Goal: Communication & Community: Connect with others

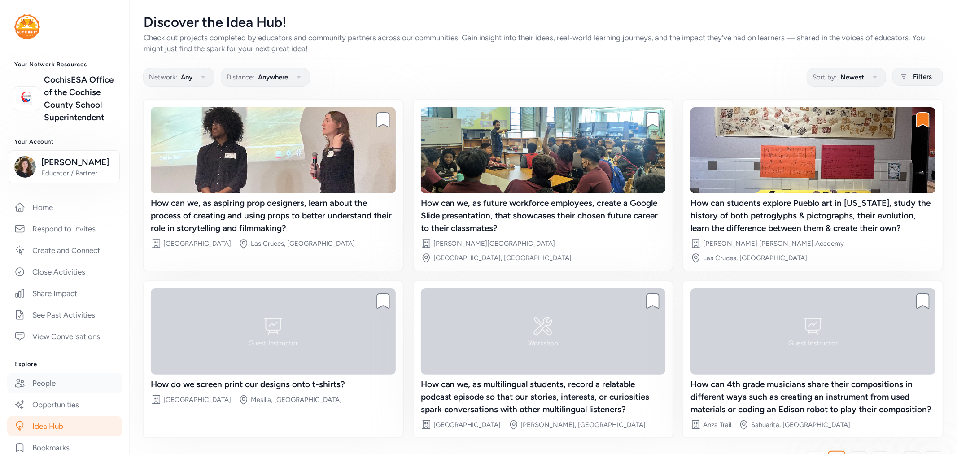
click at [53, 393] on link "People" at bounding box center [64, 383] width 115 height 20
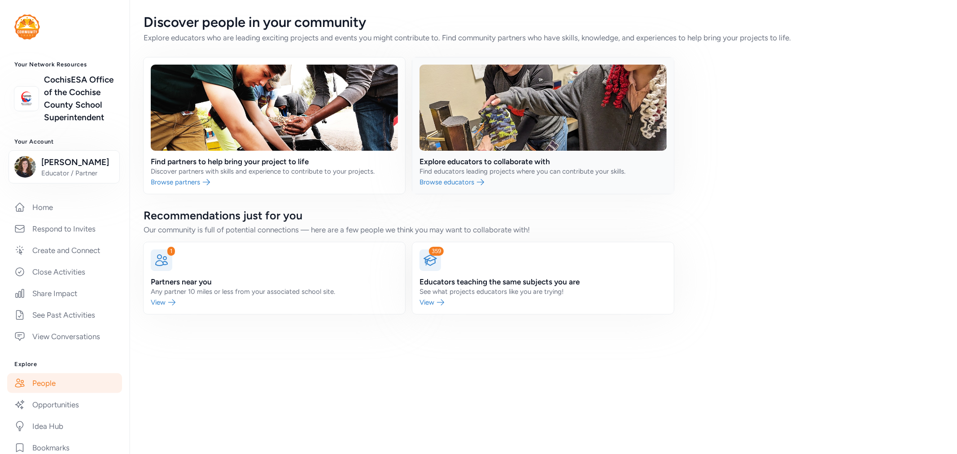
click at [490, 168] on link at bounding box center [543, 125] width 262 height 136
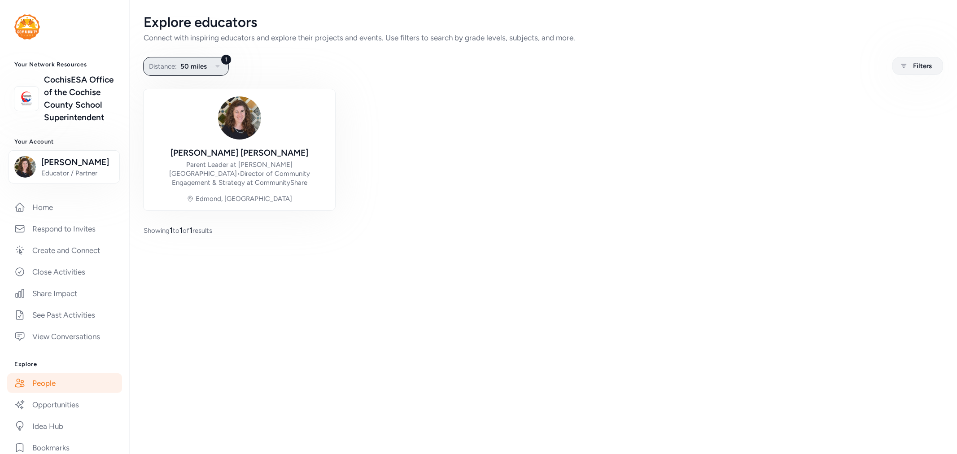
click at [203, 66] on span "50 miles" at bounding box center [193, 66] width 26 height 11
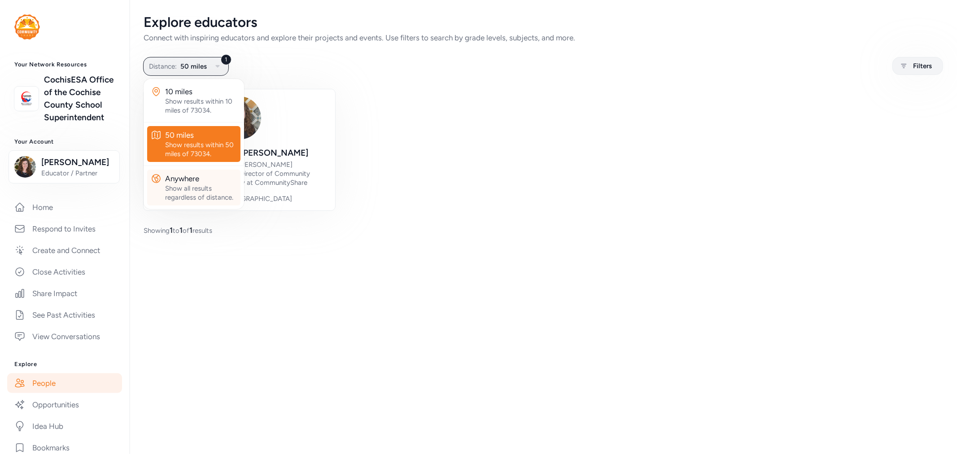
click at [203, 190] on div "Show all results regardless of distance." at bounding box center [201, 193] width 72 height 18
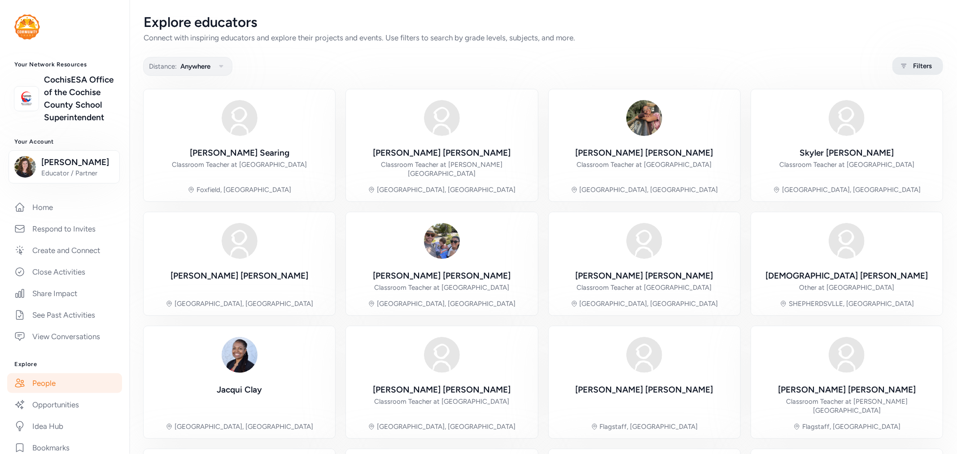
click at [913, 63] on span "Filters" at bounding box center [922, 66] width 19 height 11
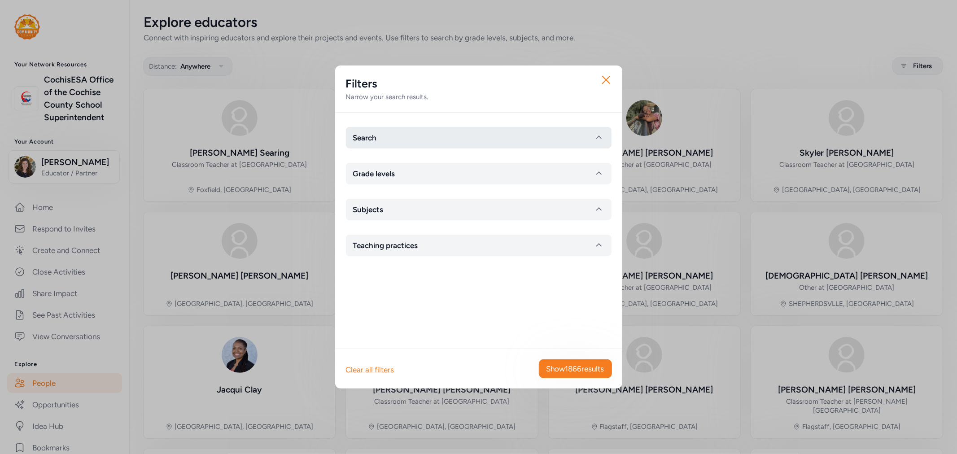
click at [402, 132] on button "Search" at bounding box center [479, 138] width 266 height 22
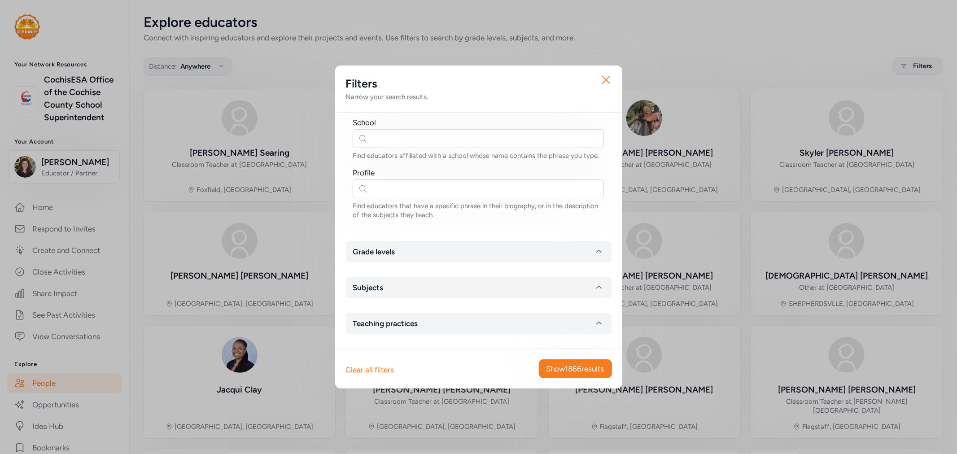
scroll to position [98, 0]
click at [515, 250] on button "Grade levels" at bounding box center [479, 252] width 266 height 22
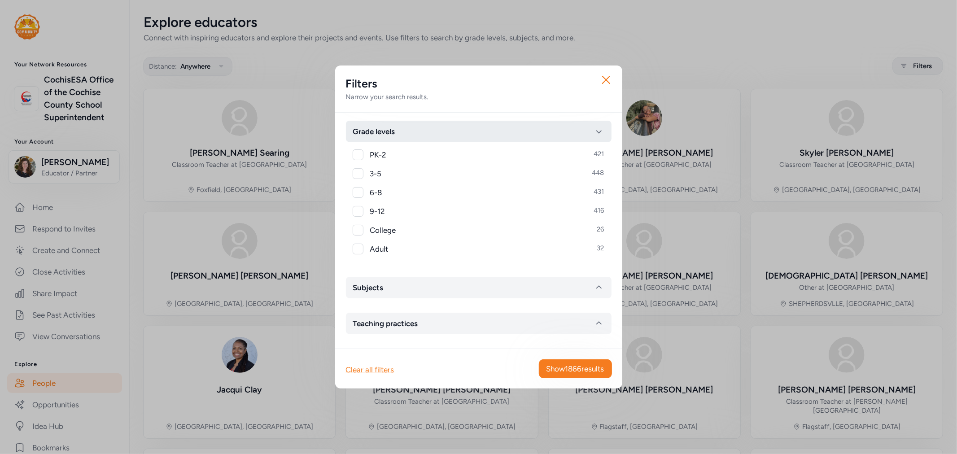
scroll to position [218, 0]
click at [456, 292] on button "Subjects" at bounding box center [479, 288] width 266 height 22
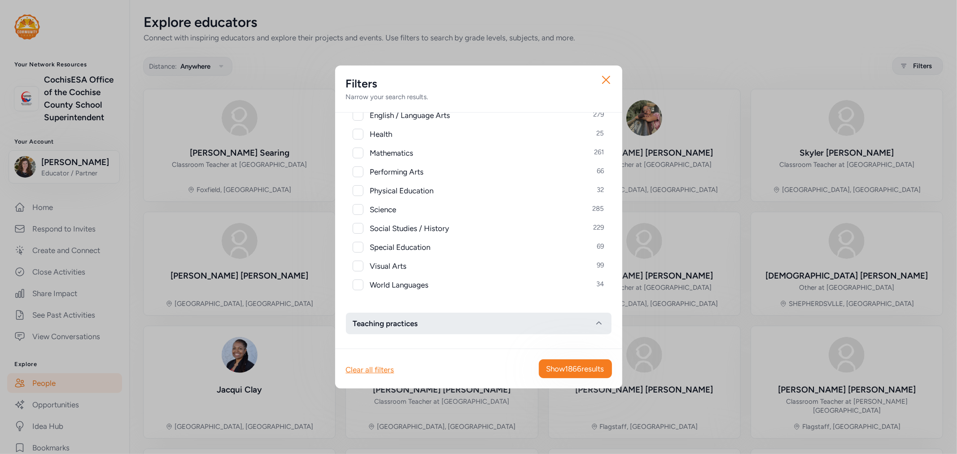
click at [426, 320] on button "Teaching practices" at bounding box center [479, 324] width 266 height 22
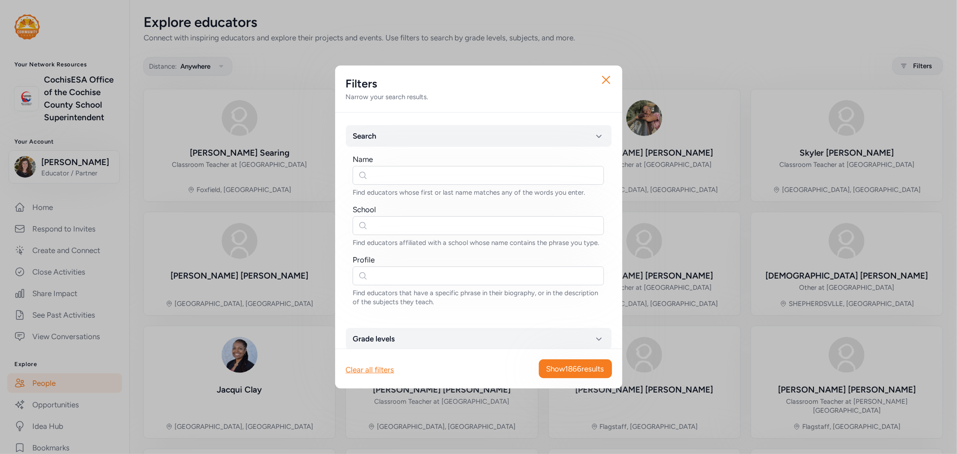
scroll to position [0, 0]
click at [609, 79] on icon "button" at bounding box center [606, 80] width 14 height 14
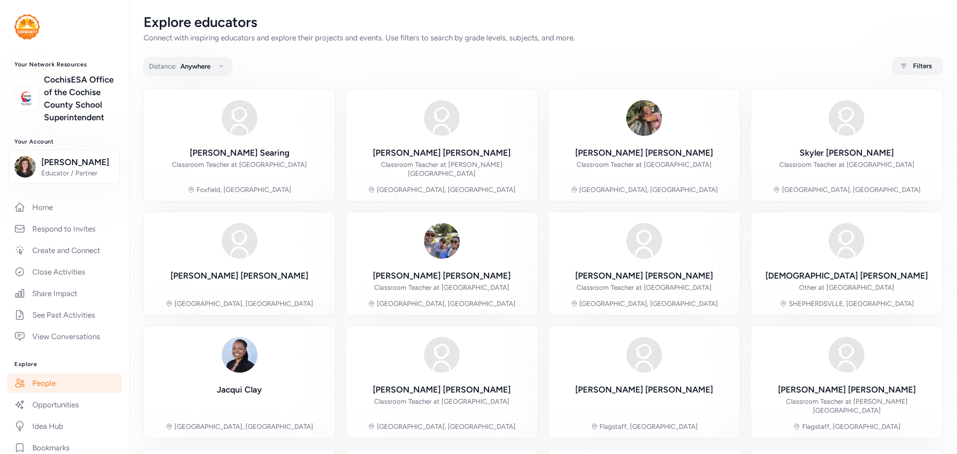
click at [46, 393] on link "People" at bounding box center [64, 383] width 115 height 20
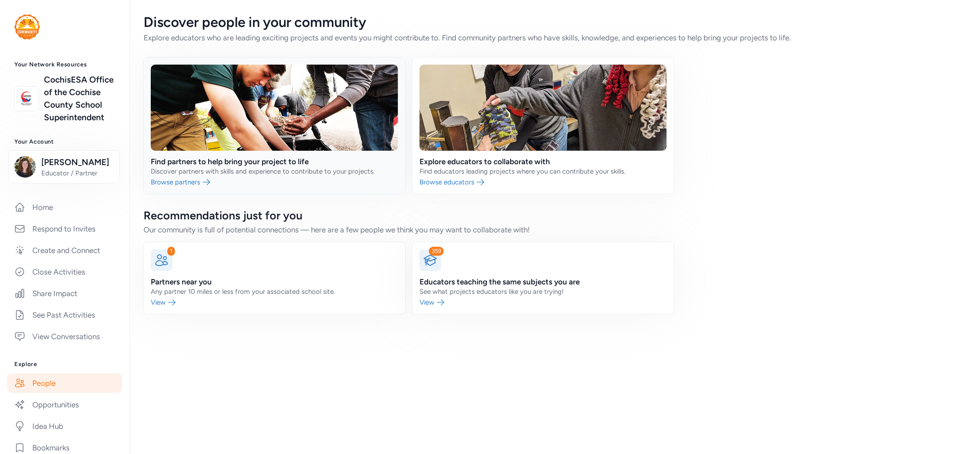
click at [297, 155] on link at bounding box center [275, 125] width 262 height 136
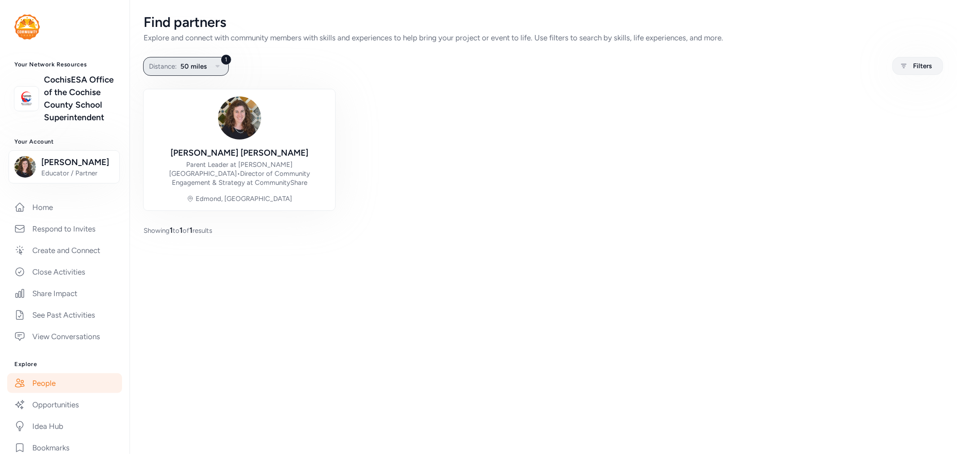
click at [190, 70] on span "50 miles" at bounding box center [193, 66] width 26 height 11
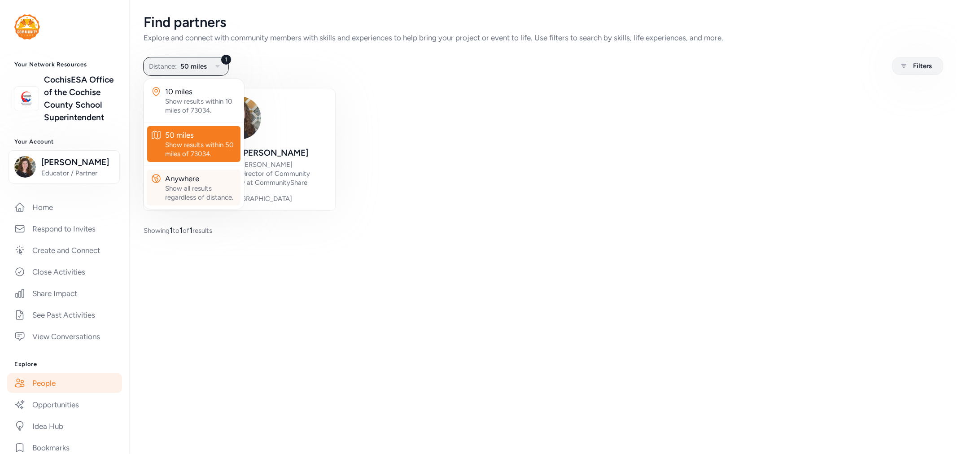
click at [181, 189] on div "Show all results regardless of distance." at bounding box center [201, 193] width 72 height 18
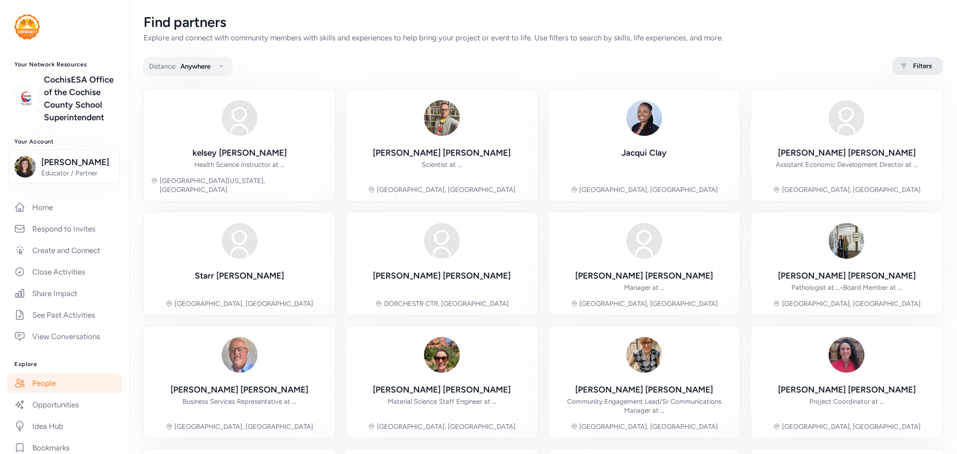
click at [913, 64] on span "Filters" at bounding box center [922, 66] width 19 height 11
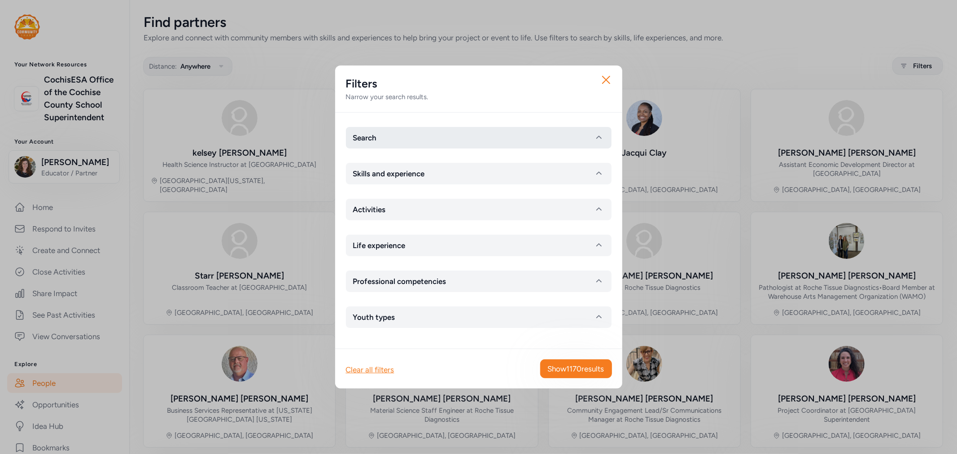
click at [418, 137] on button "Search" at bounding box center [479, 138] width 266 height 22
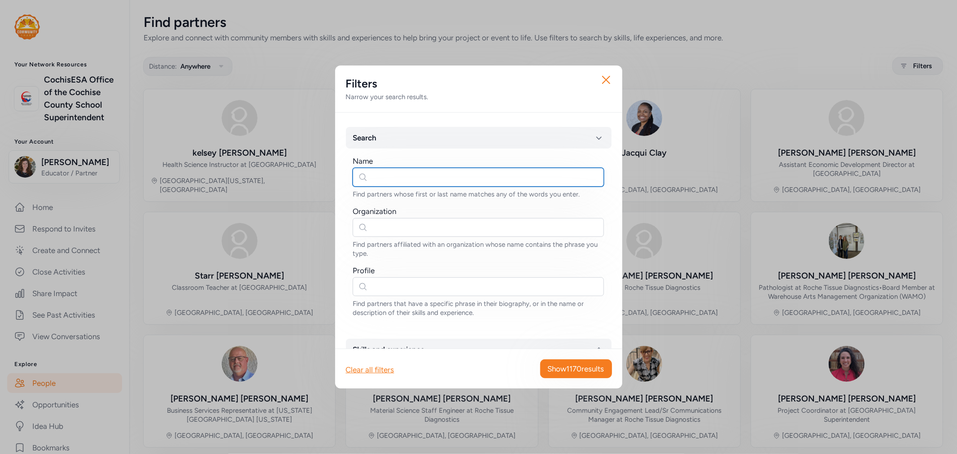
click at [390, 172] on input "text" at bounding box center [478, 177] width 251 height 19
type input "[PERSON_NAME]"
click at [569, 366] on span "Show 2 results" at bounding box center [582, 369] width 46 height 11
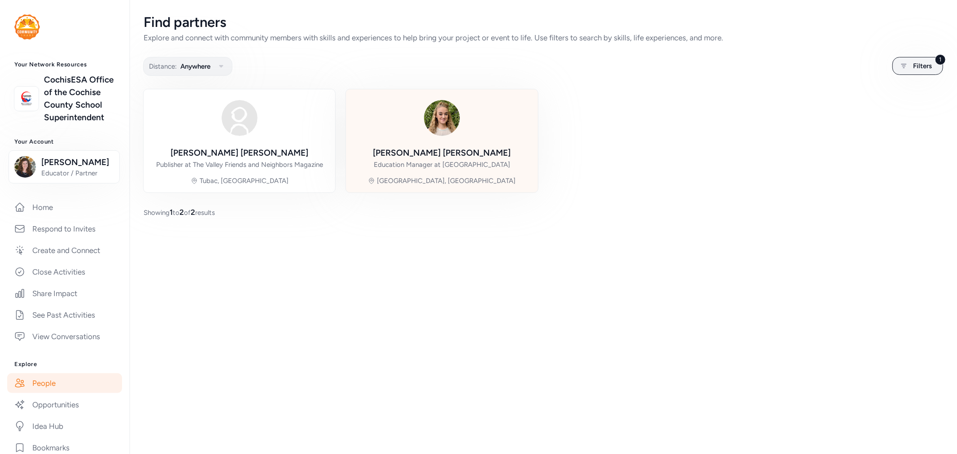
click at [447, 147] on div "[PERSON_NAME]" at bounding box center [442, 153] width 138 height 13
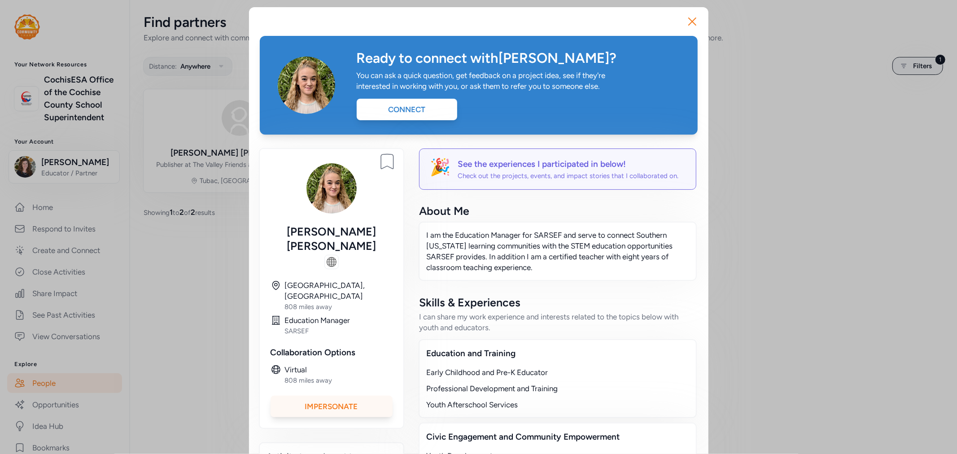
click at [339, 398] on div "Impersonate" at bounding box center [332, 407] width 122 height 22
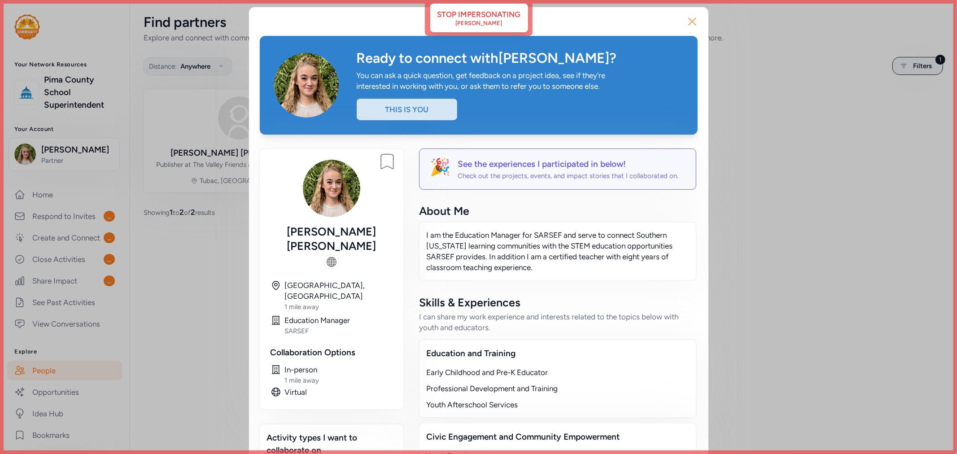
click at [690, 20] on icon "button" at bounding box center [692, 21] width 7 height 7
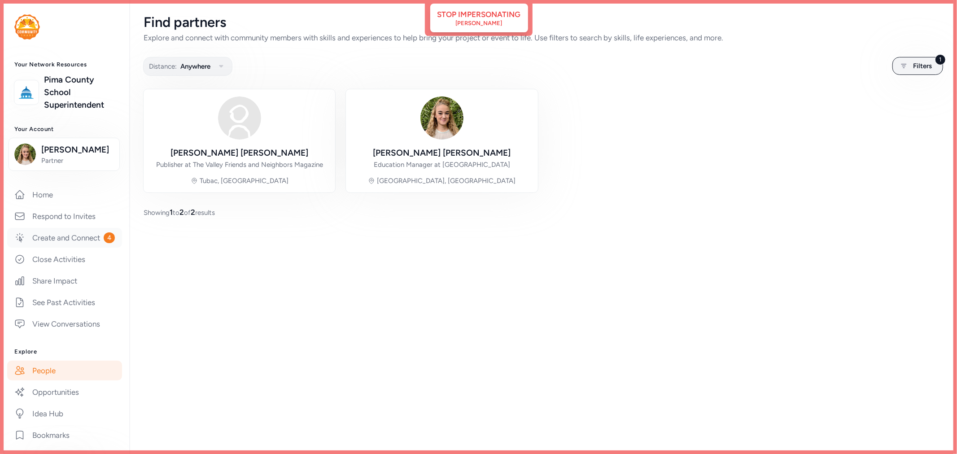
click at [46, 248] on link "Create and Connect 4" at bounding box center [64, 238] width 115 height 20
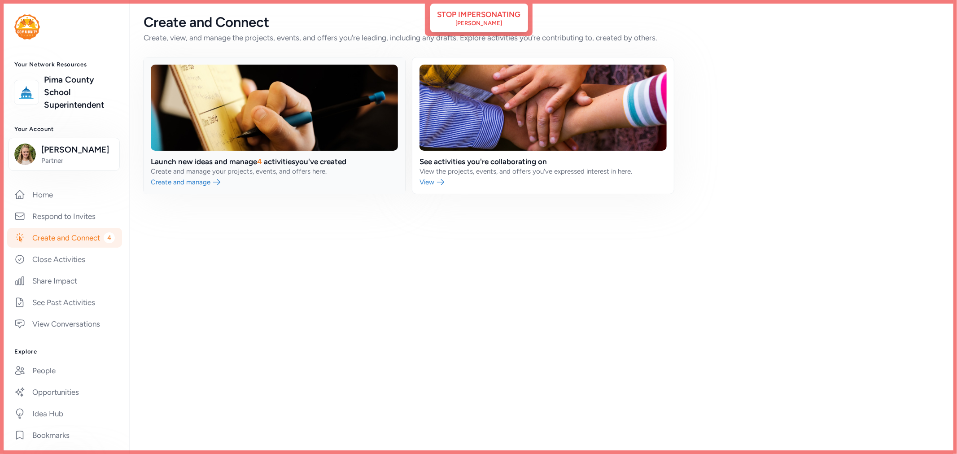
click at [256, 167] on link at bounding box center [275, 125] width 262 height 136
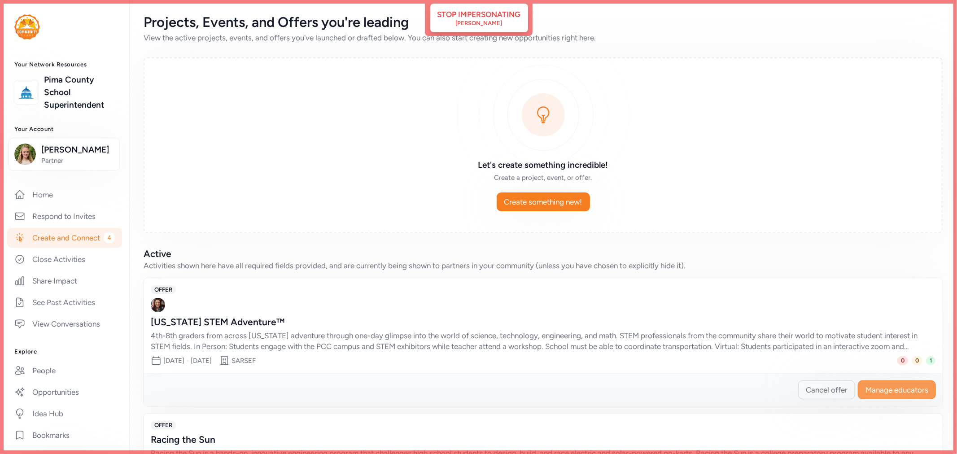
click at [876, 383] on button "Manage educators" at bounding box center [897, 390] width 78 height 19
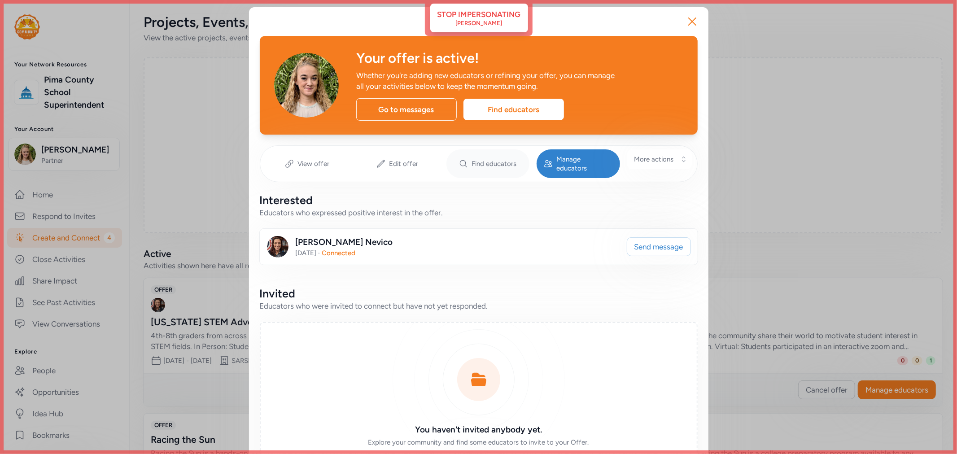
click at [491, 159] on span "Find educators" at bounding box center [494, 163] width 45 height 9
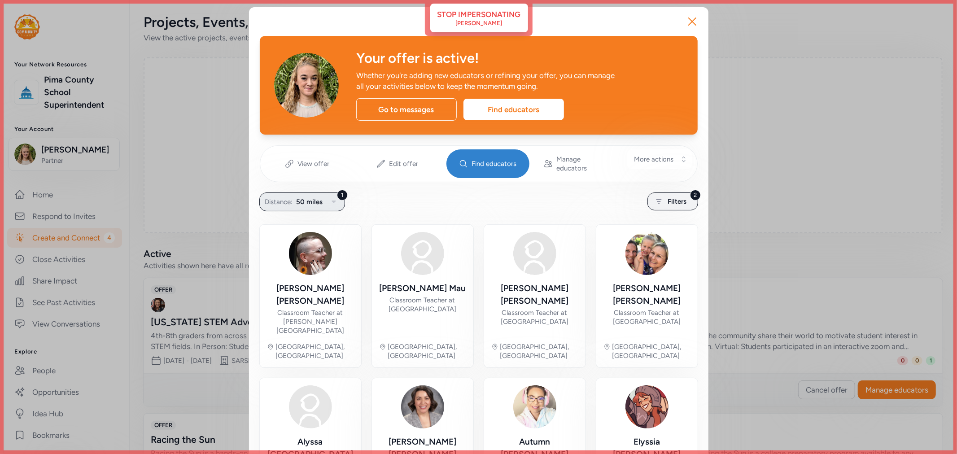
click at [312, 197] on span "50 miles" at bounding box center [310, 202] width 26 height 11
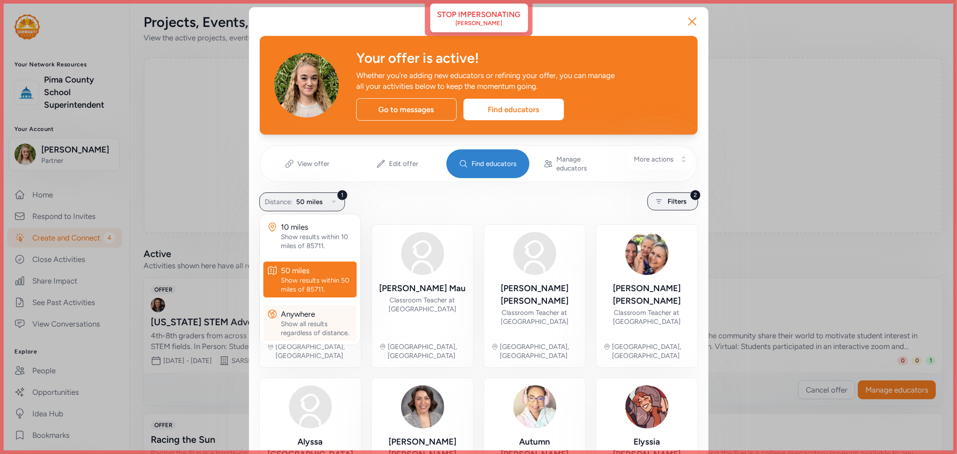
click at [320, 320] on div "Show all results regardless of distance." at bounding box center [317, 329] width 72 height 18
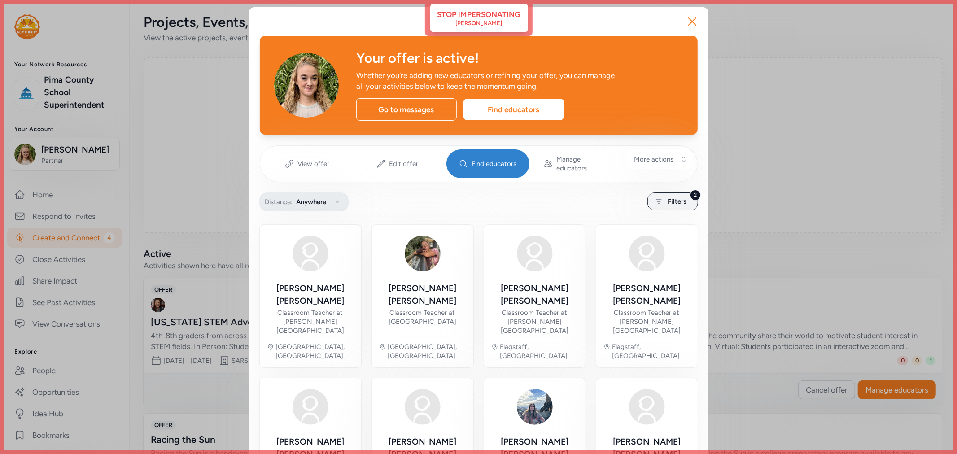
click at [329, 196] on button "Distance: Anywhere" at bounding box center [303, 202] width 89 height 19
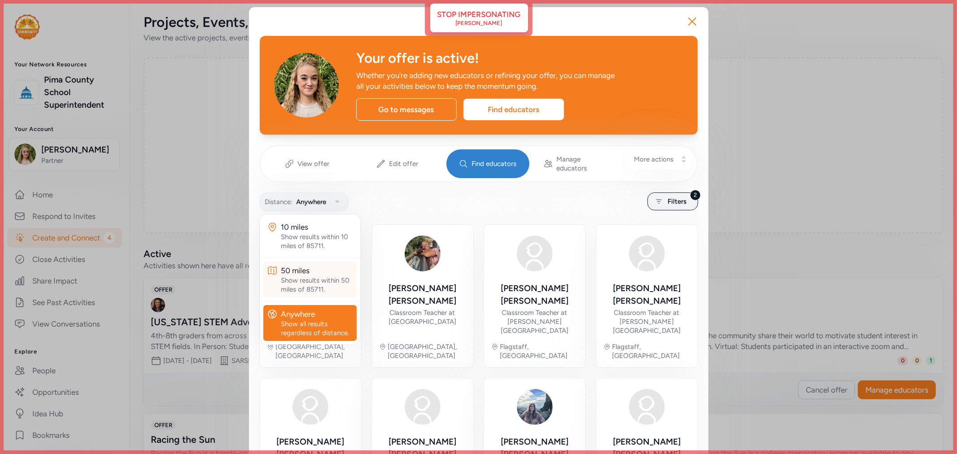
click at [327, 277] on div "Show results within 50 miles of 85711." at bounding box center [317, 285] width 72 height 18
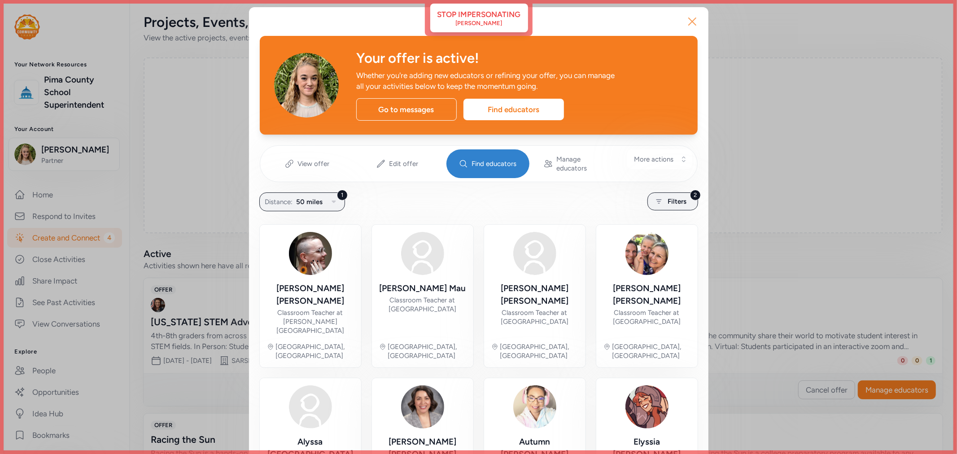
click at [694, 24] on icon "button" at bounding box center [692, 21] width 14 height 14
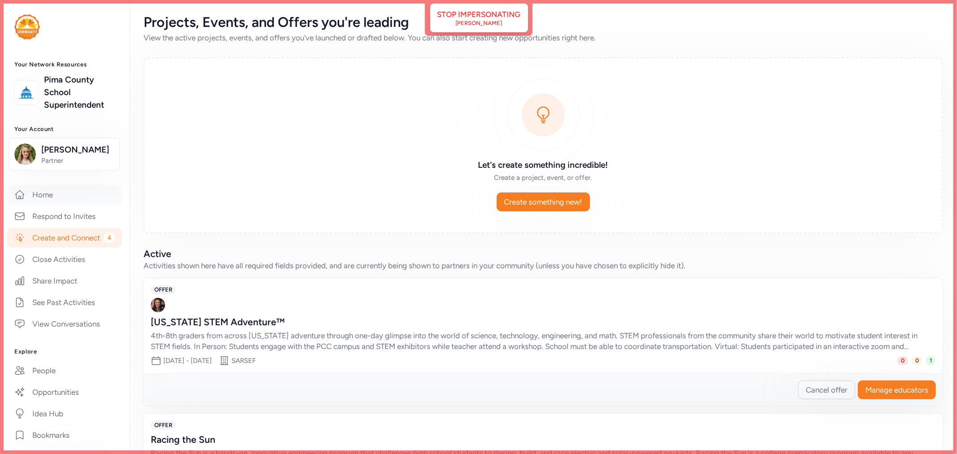
click at [38, 205] on link "Home" at bounding box center [64, 195] width 115 height 20
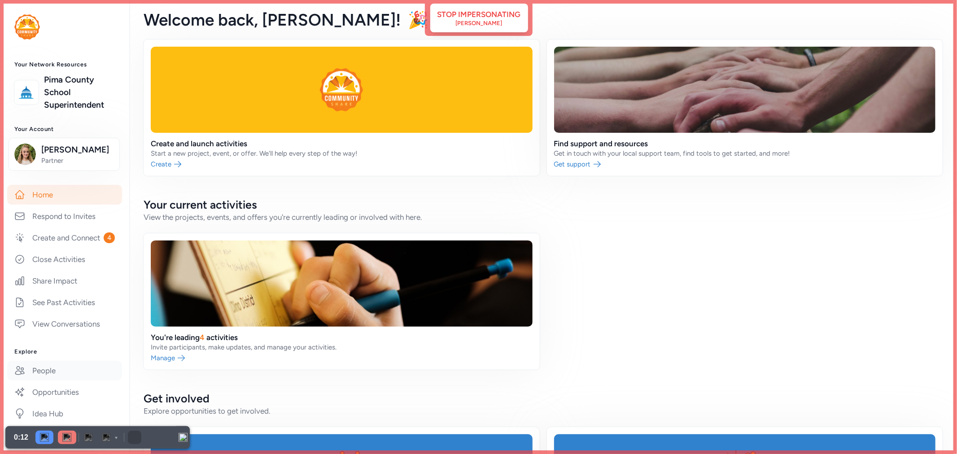
click at [39, 381] on link "People" at bounding box center [64, 371] width 115 height 20
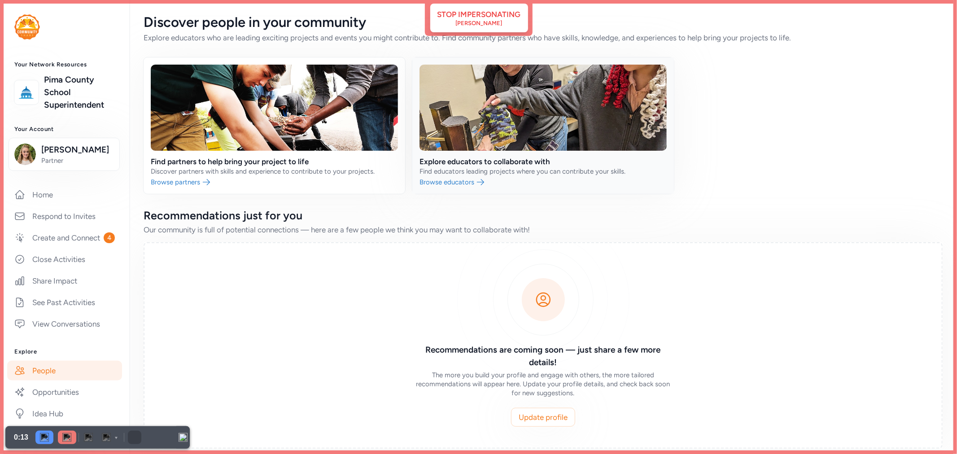
click at [472, 159] on link at bounding box center [543, 125] width 262 height 136
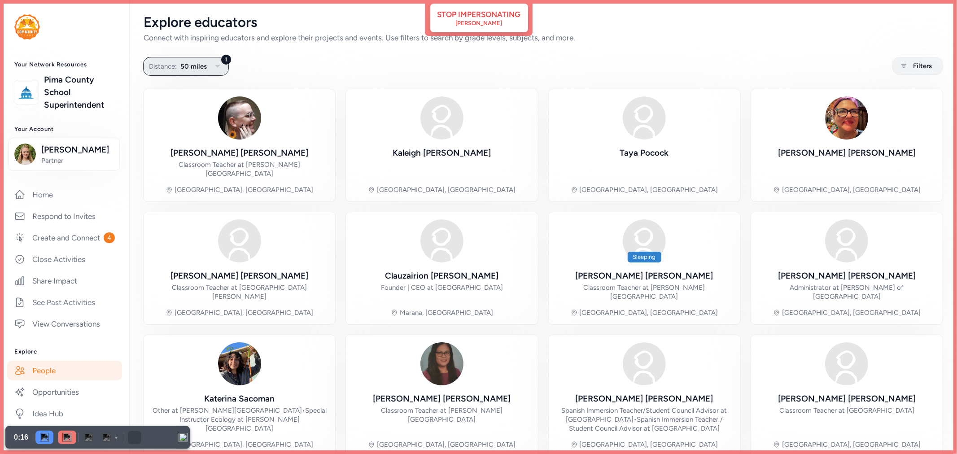
click at [205, 70] on span "50 miles" at bounding box center [193, 66] width 26 height 11
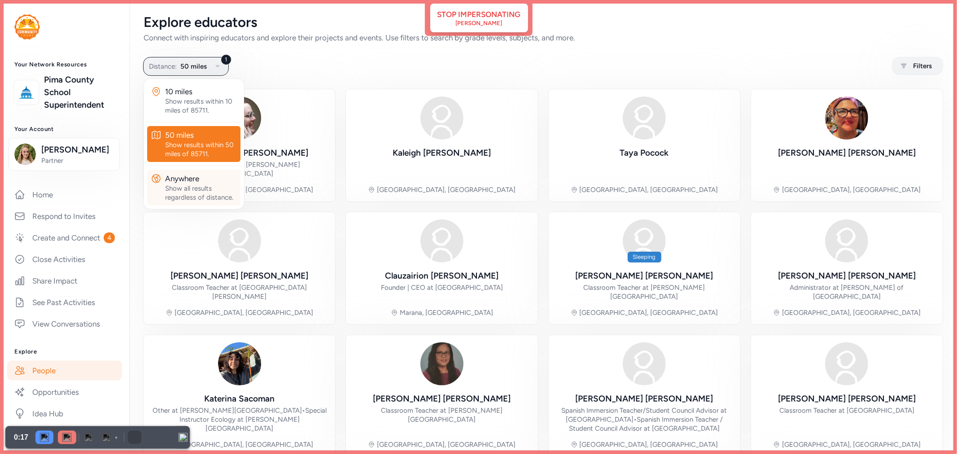
click at [180, 184] on div "Show all results regardless of distance." at bounding box center [201, 193] width 72 height 18
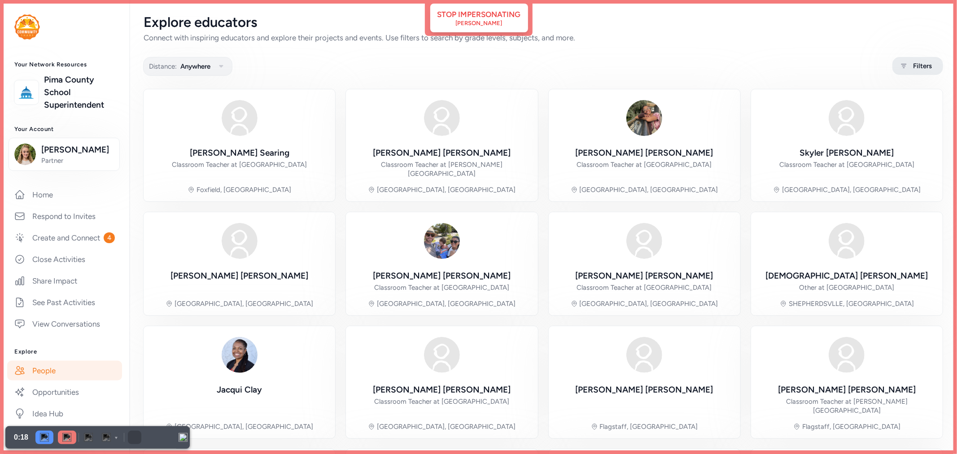
click at [921, 64] on span "Filters" at bounding box center [922, 66] width 19 height 11
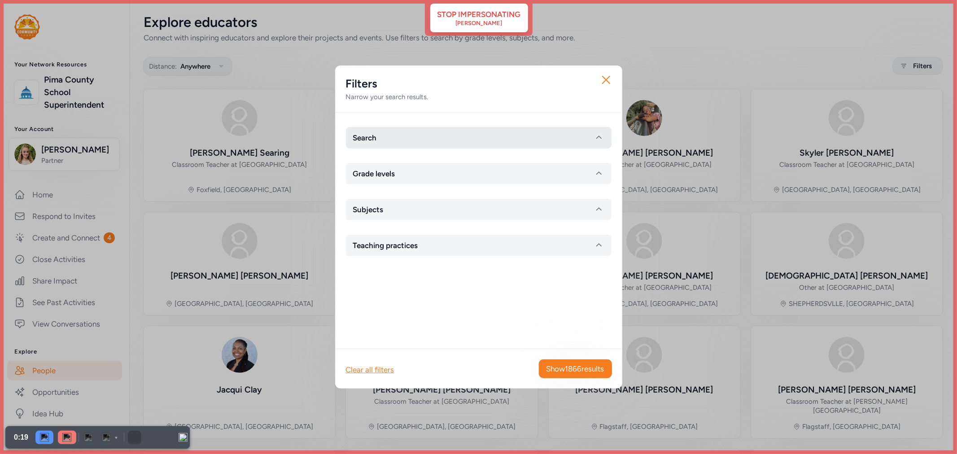
click at [477, 136] on button "Search" at bounding box center [479, 138] width 266 height 22
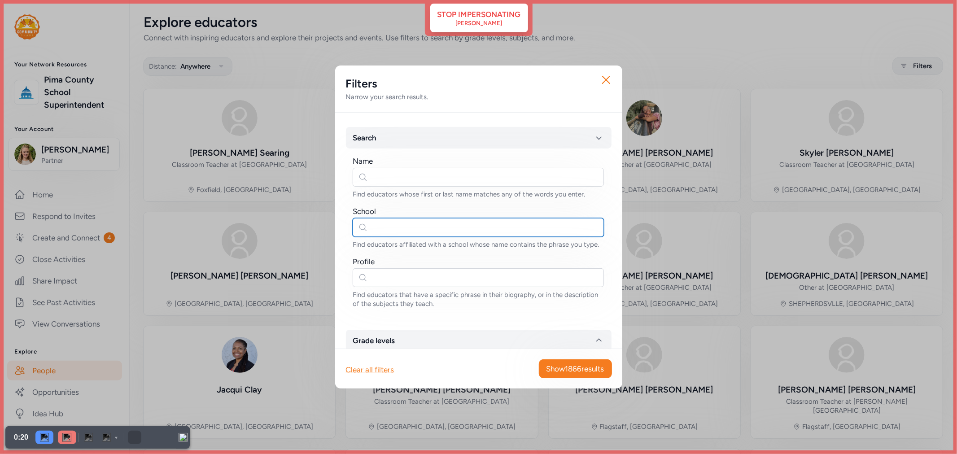
click at [382, 232] on input "text" at bounding box center [478, 227] width 251 height 19
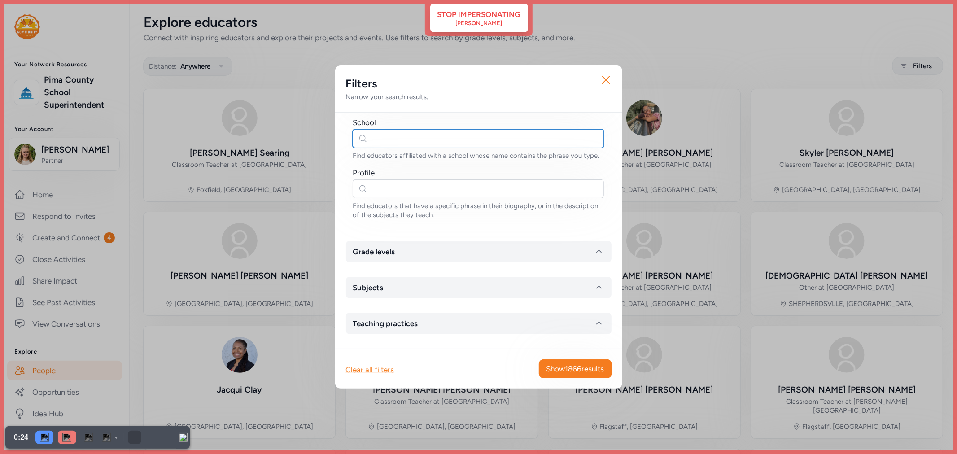
scroll to position [98, 0]
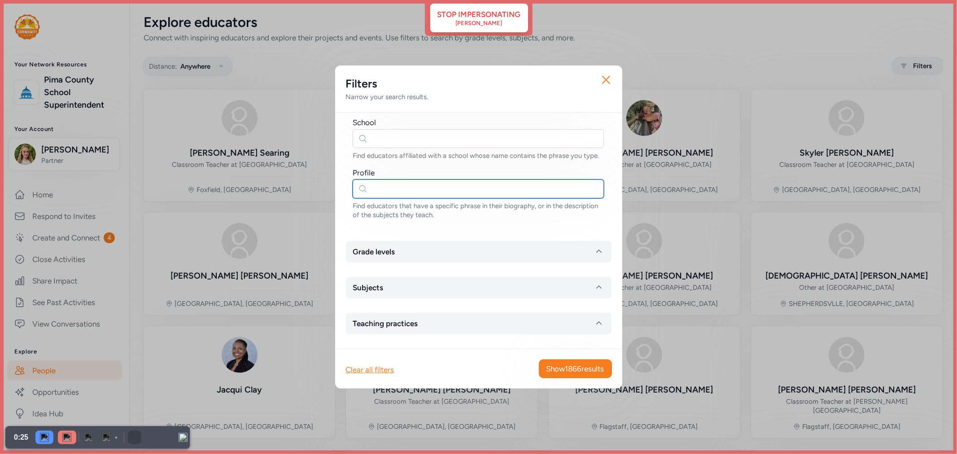
click at [382, 187] on input "text" at bounding box center [478, 189] width 251 height 19
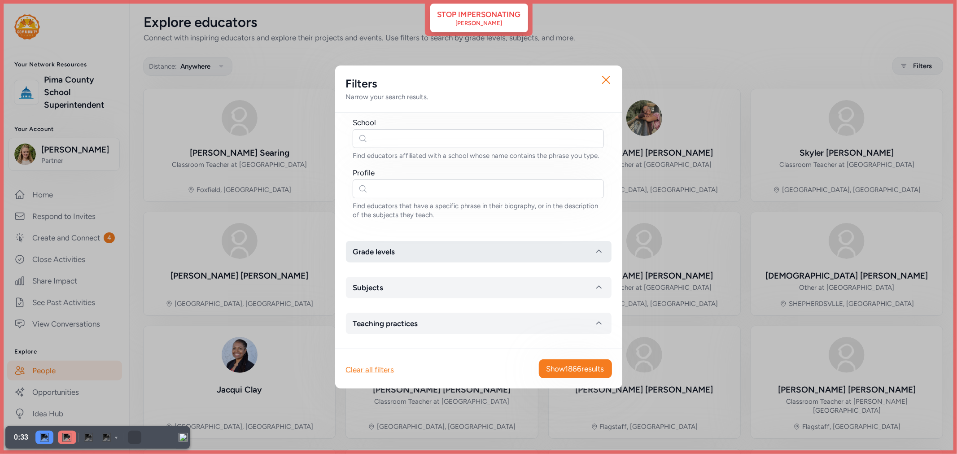
click at [406, 248] on button "Grade levels" at bounding box center [479, 252] width 266 height 22
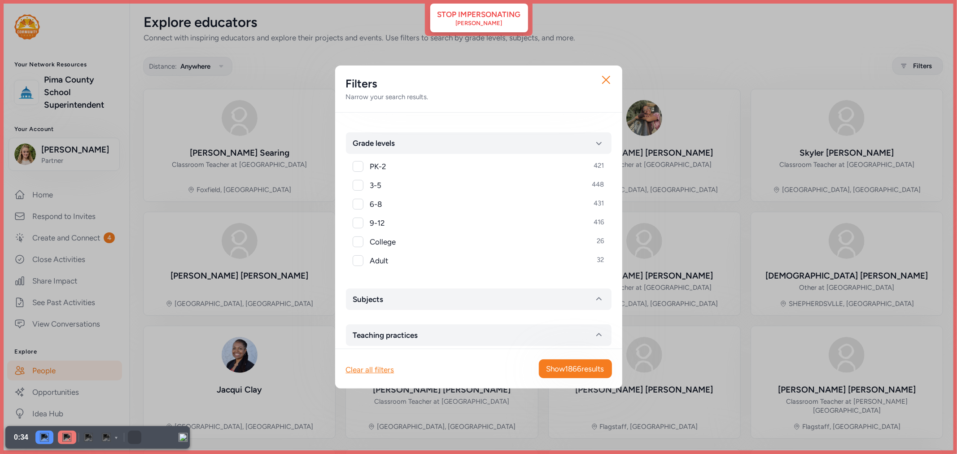
scroll to position [198, 0]
click at [415, 307] on button "Subjects" at bounding box center [479, 299] width 266 height 22
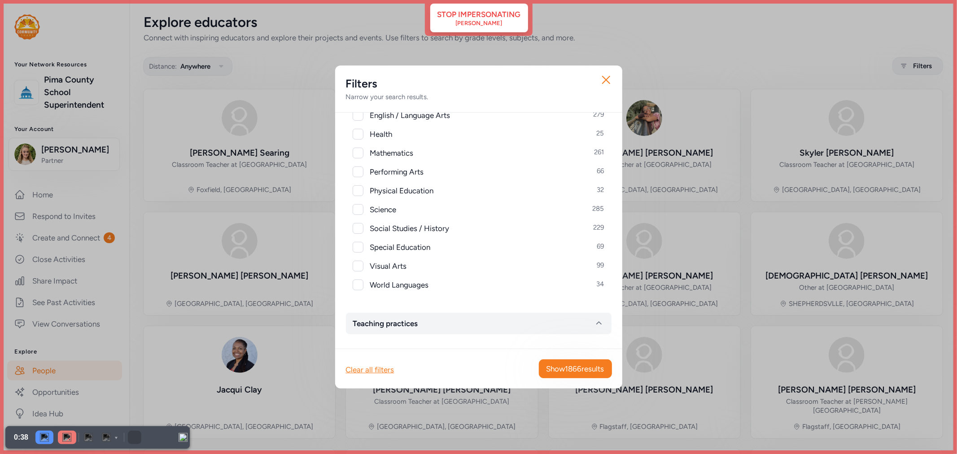
scroll to position [470, 0]
click at [423, 328] on button "Teaching practices" at bounding box center [479, 324] width 266 height 22
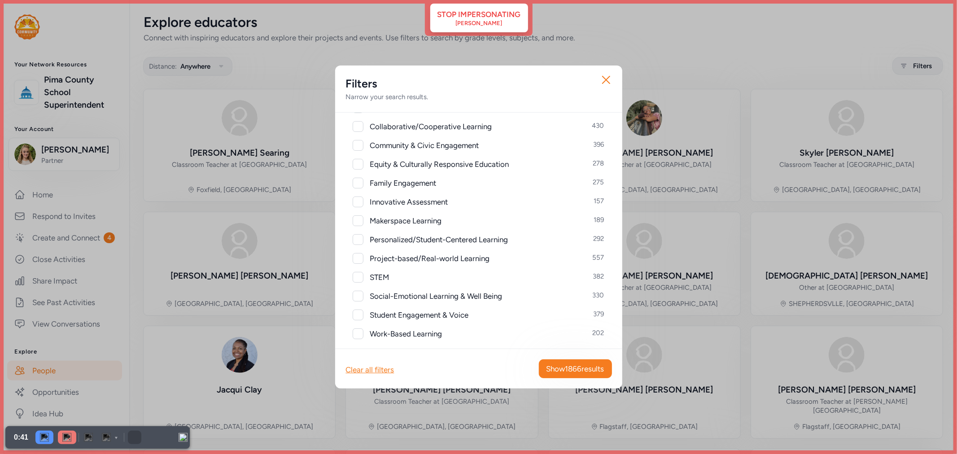
scroll to position [720, 0]
click at [609, 78] on icon "button" at bounding box center [606, 80] width 14 height 14
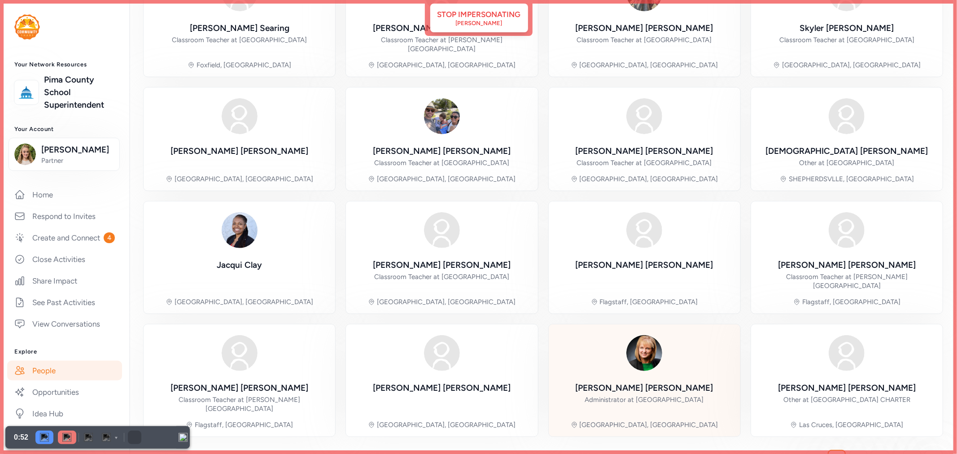
scroll to position [127, 0]
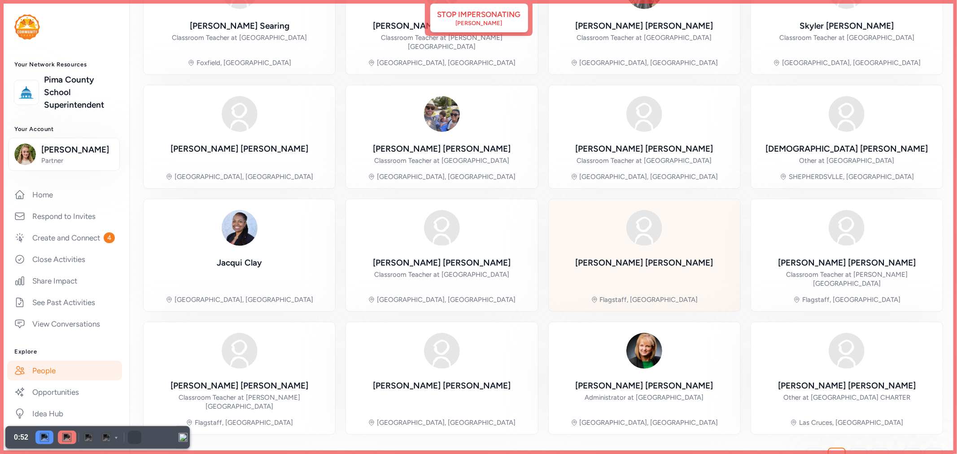
click at [670, 259] on div "[PERSON_NAME] Flagstaff, [GEOGRAPHIC_DATA]" at bounding box center [644, 255] width 177 height 98
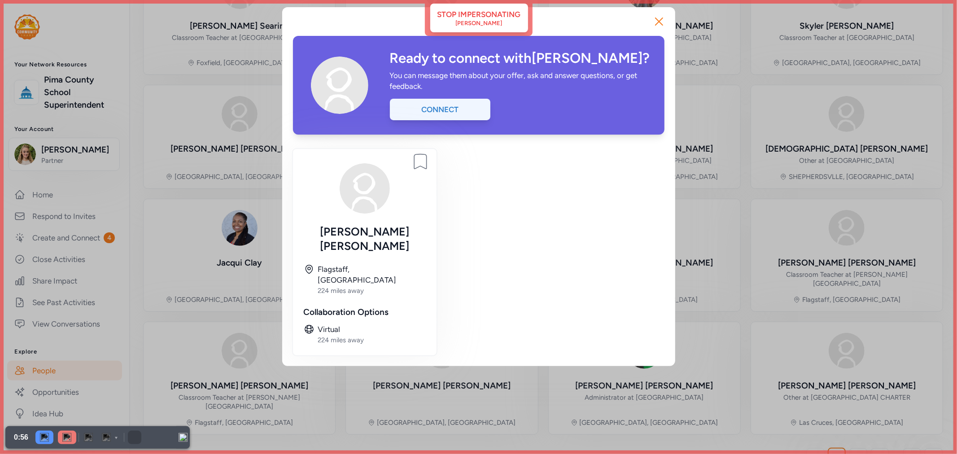
click at [465, 108] on div "Connect" at bounding box center [440, 110] width 101 height 22
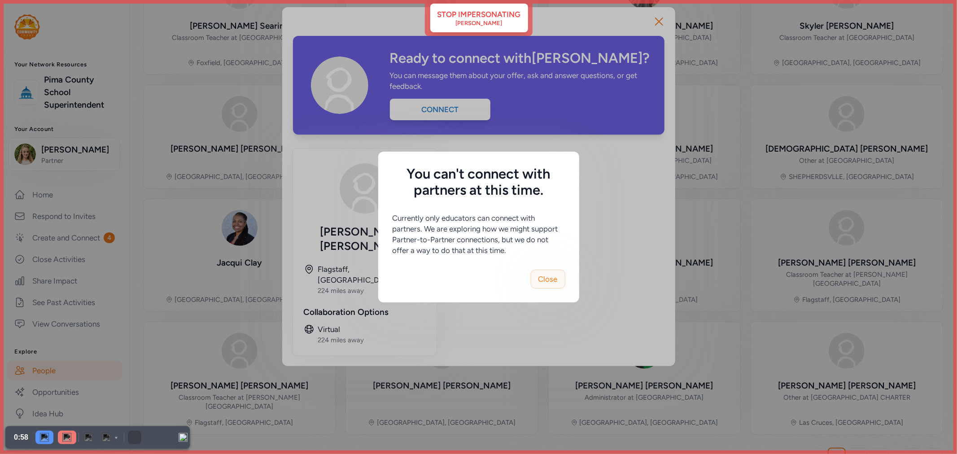
click at [553, 281] on span "Close" at bounding box center [548, 279] width 19 height 11
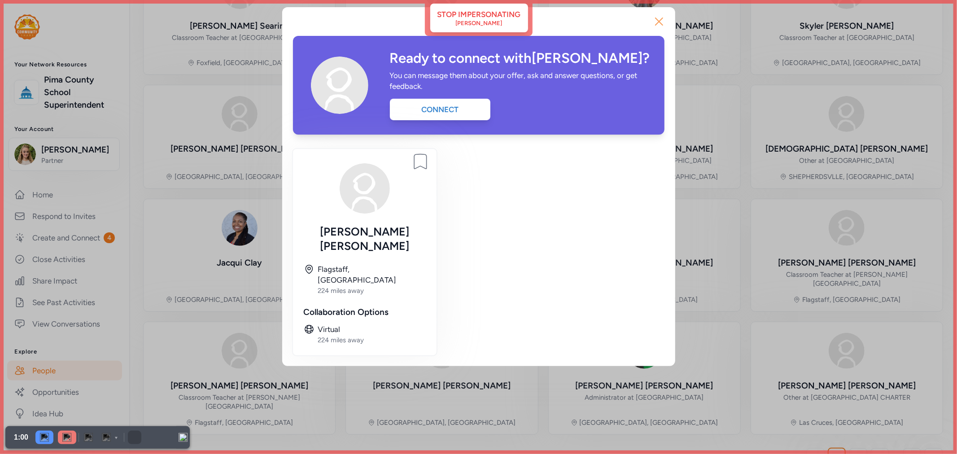
click at [659, 26] on icon "button" at bounding box center [659, 21] width 14 height 14
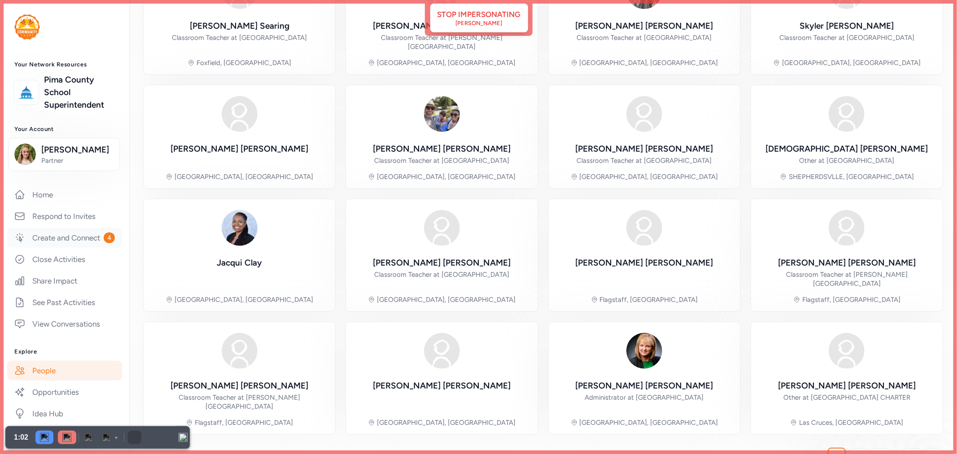
click at [51, 248] on link "Create and Connect 4" at bounding box center [64, 238] width 115 height 20
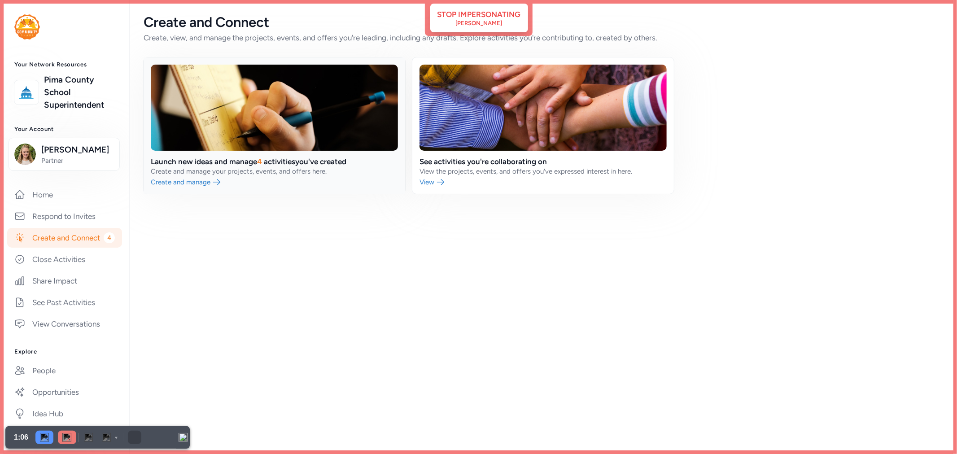
click at [228, 165] on link at bounding box center [275, 125] width 262 height 136
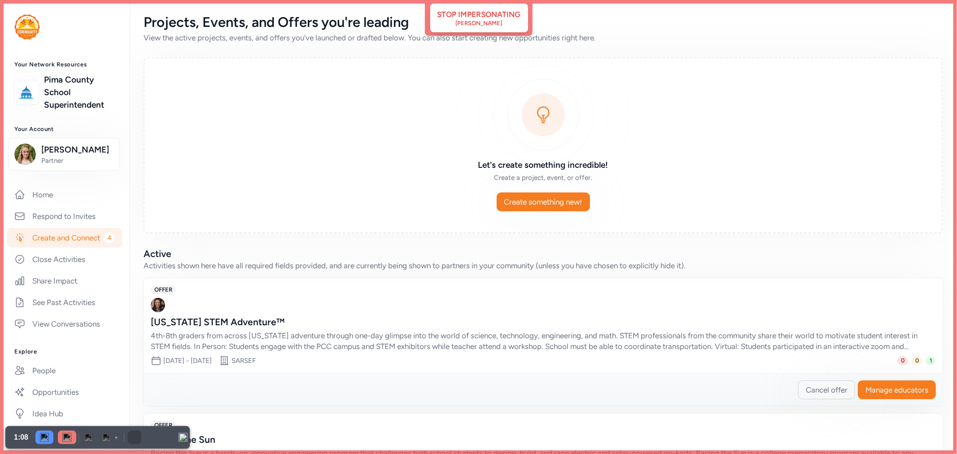
scroll to position [100, 0]
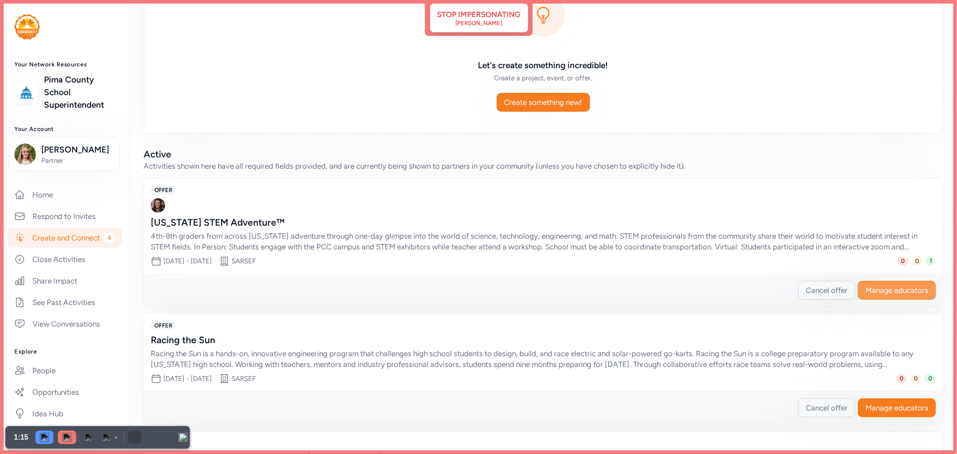
click at [889, 283] on button "Manage educators" at bounding box center [897, 290] width 78 height 19
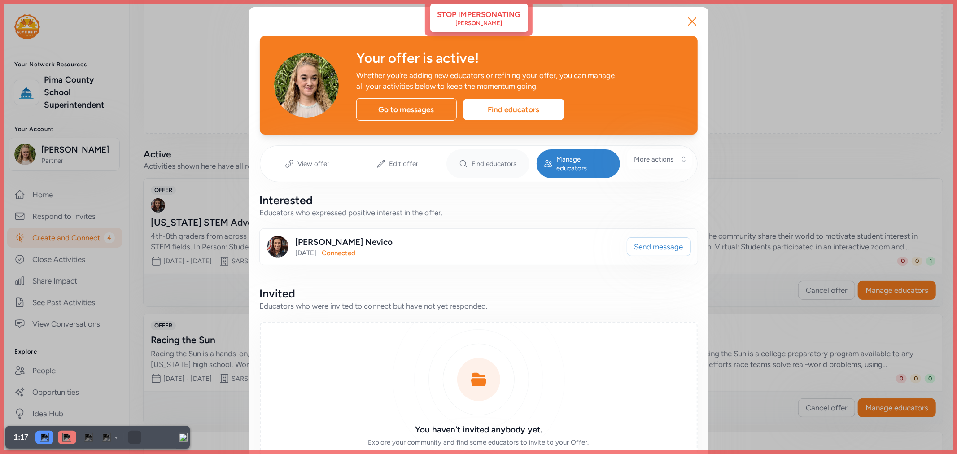
click at [493, 161] on span "Find educators" at bounding box center [494, 163] width 45 height 9
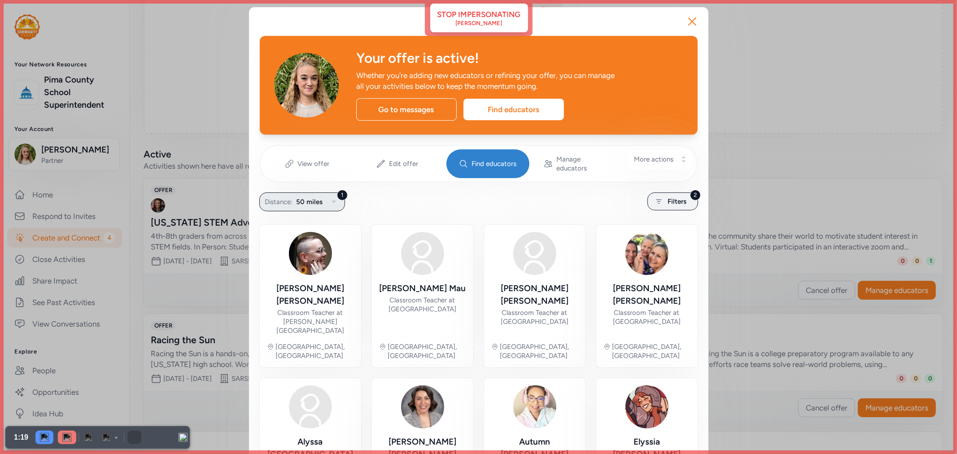
click at [307, 197] on span "50 miles" at bounding box center [310, 202] width 26 height 11
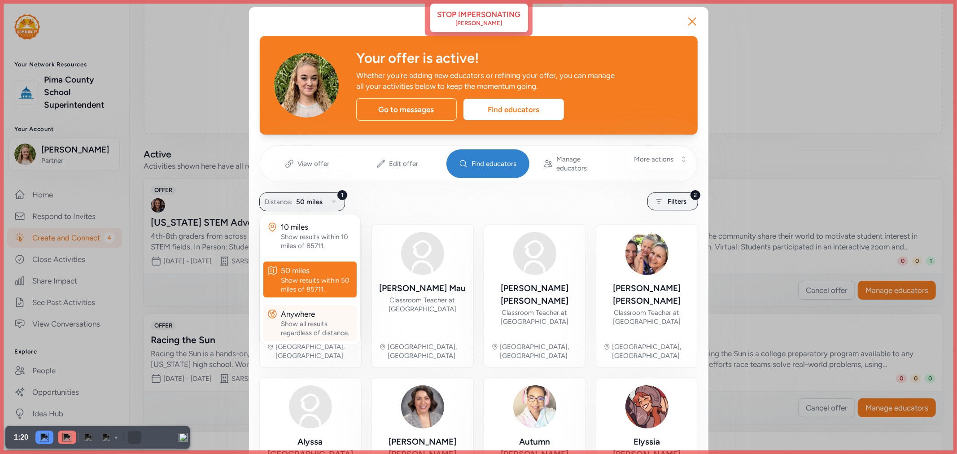
click at [305, 320] on div "Show all results regardless of distance." at bounding box center [317, 329] width 72 height 18
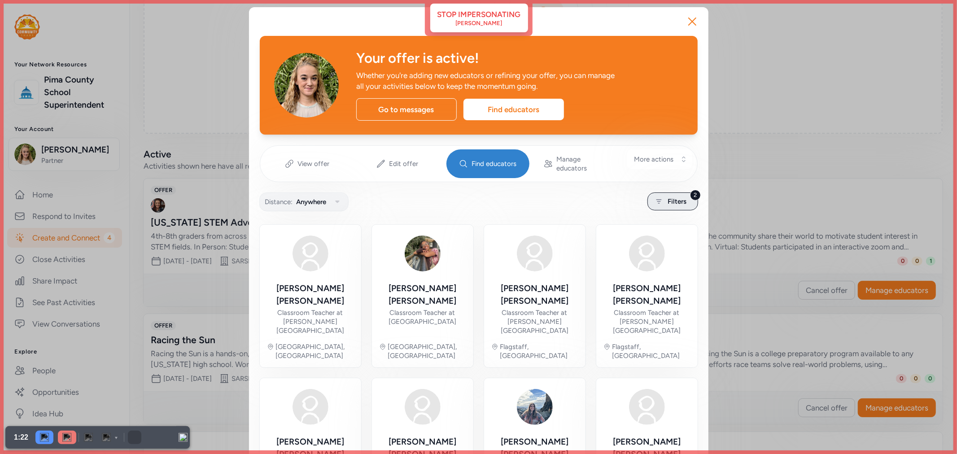
click at [681, 196] on span "Filters" at bounding box center [677, 201] width 19 height 11
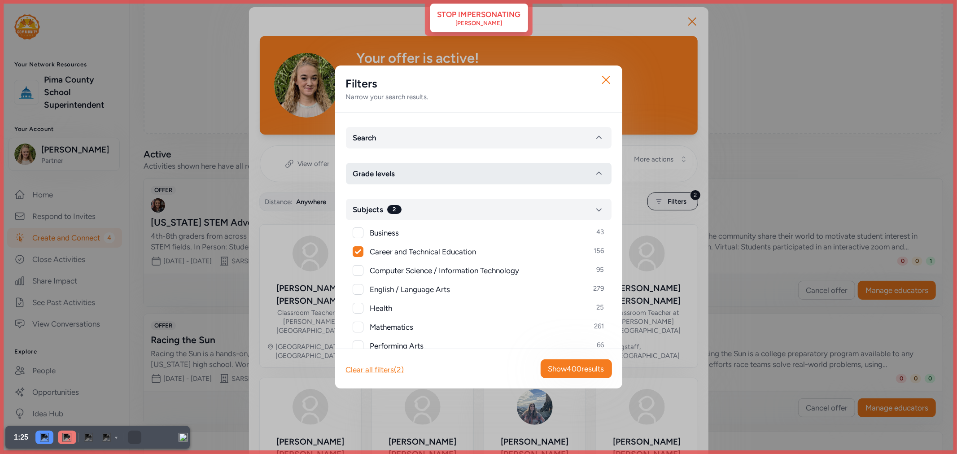
click at [434, 175] on button "Grade levels" at bounding box center [479, 174] width 266 height 22
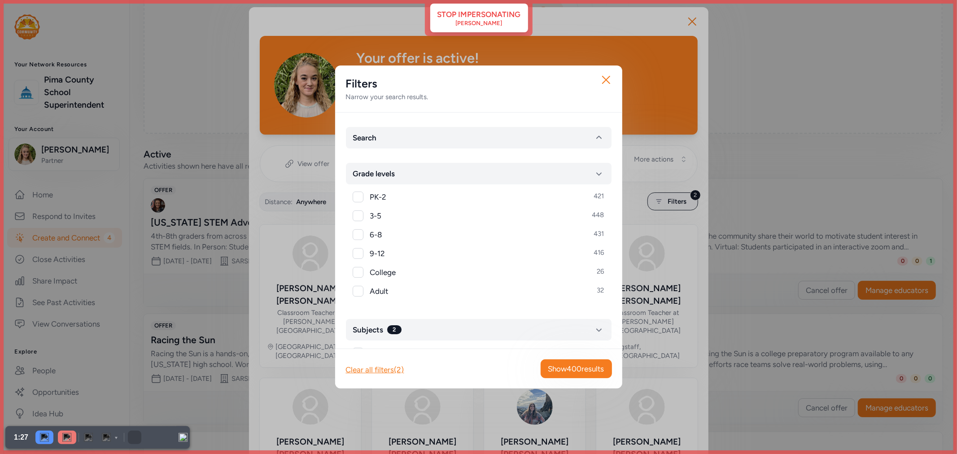
click at [359, 236] on div at bounding box center [358, 234] width 11 height 11
checkbox input "true"
click at [359, 217] on div at bounding box center [358, 216] width 11 height 11
checkbox input "true"
click at [579, 370] on span "Show 226 results" at bounding box center [577, 369] width 55 height 11
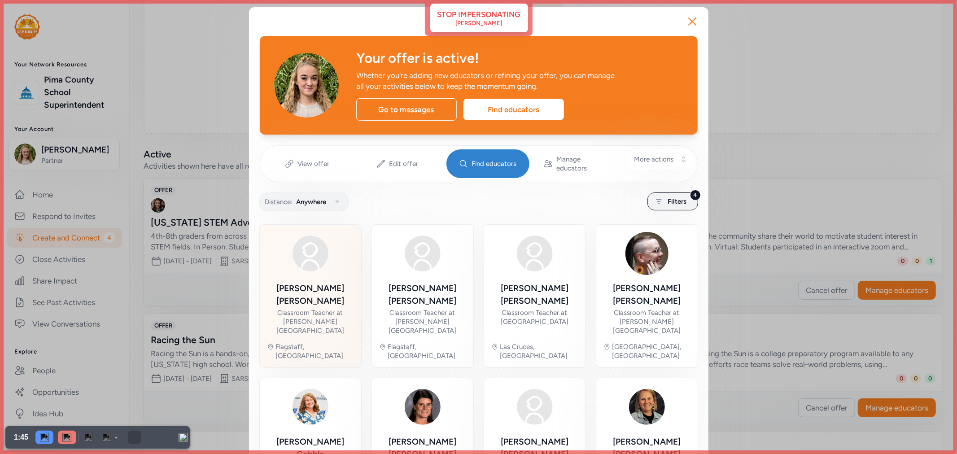
click at [327, 308] on div "Classroom Teacher at [PERSON_NAME][GEOGRAPHIC_DATA]" at bounding box center [310, 321] width 87 height 27
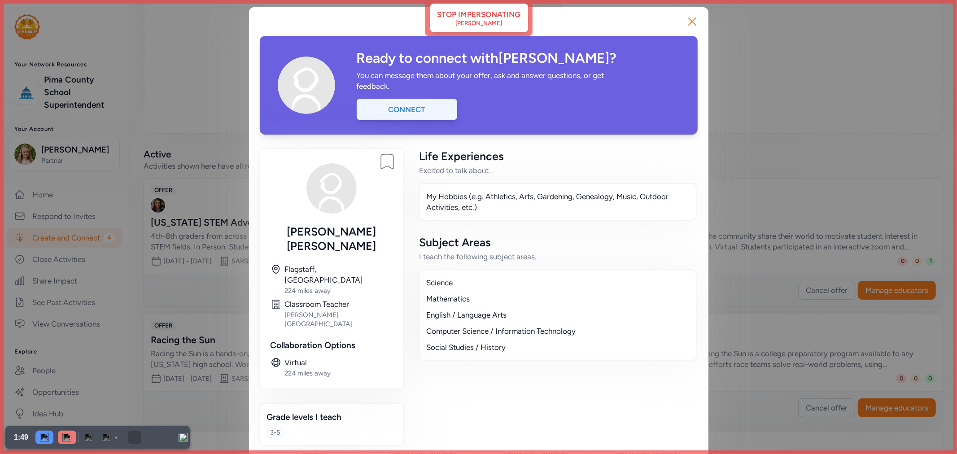
click at [418, 110] on div "Connect" at bounding box center [407, 110] width 101 height 22
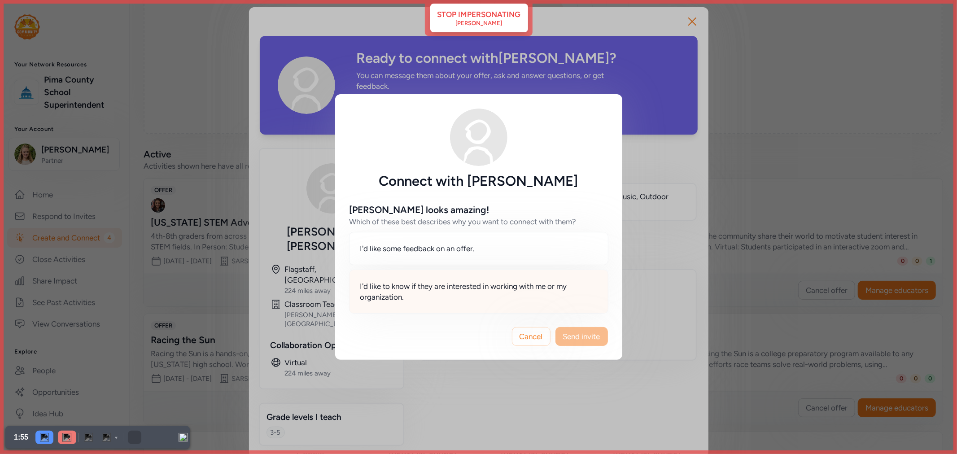
click at [409, 301] on span "I'd like to know if they are interested in working with me or my organization." at bounding box center [478, 292] width 237 height 22
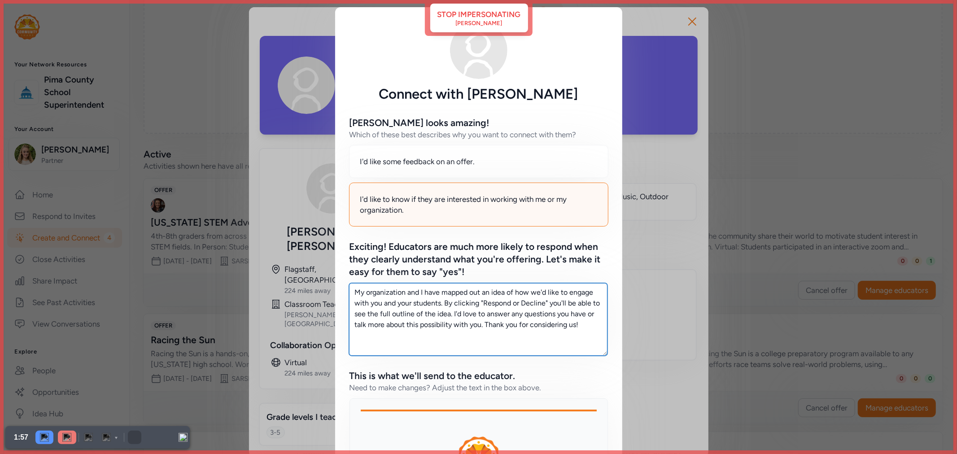
click at [512, 303] on textarea "My organization and I have mapped out an idea of how we'd like to engage with y…" at bounding box center [478, 319] width 259 height 73
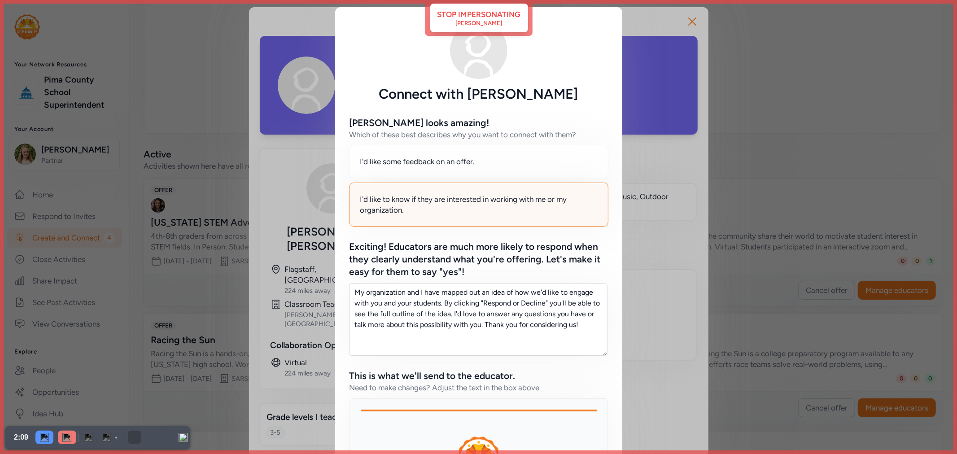
click at [693, 21] on div "Connect with [PERSON_NAME] [PERSON_NAME] looks amazing! Which of these best des…" at bounding box center [478, 312] width 957 height 625
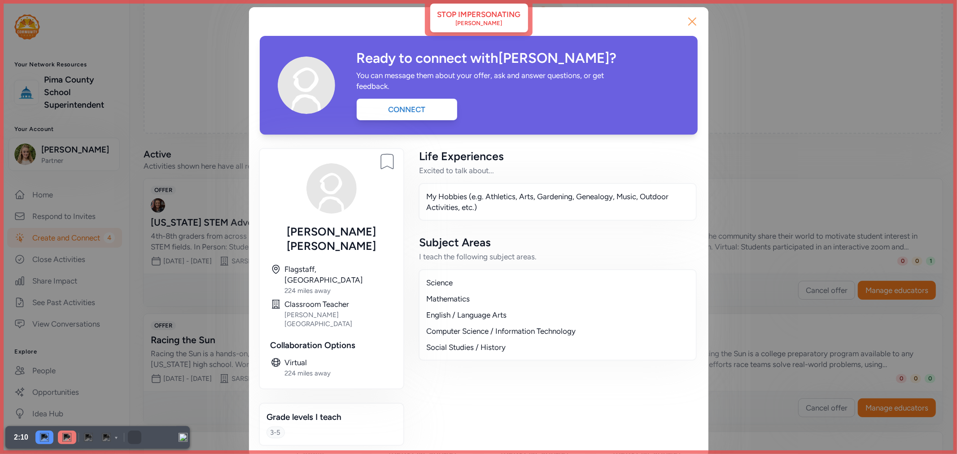
click at [697, 24] on icon "button" at bounding box center [692, 21] width 14 height 14
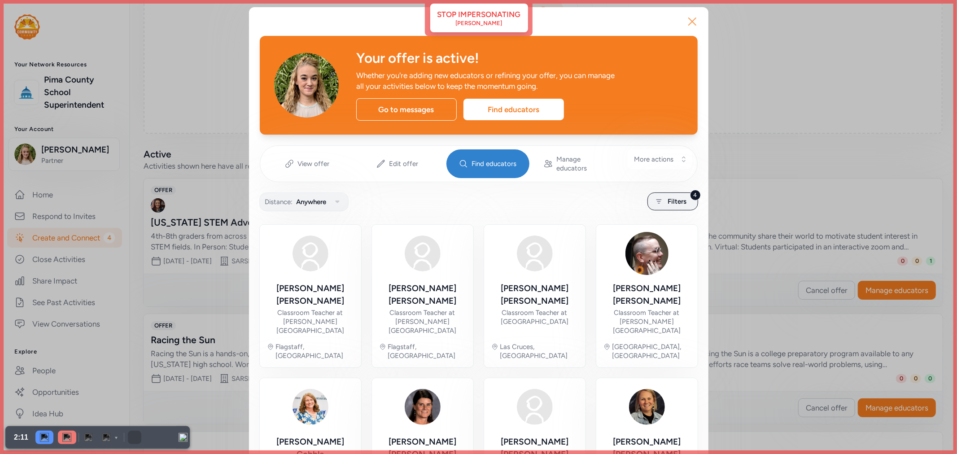
click at [686, 20] on icon "button" at bounding box center [692, 21] width 14 height 14
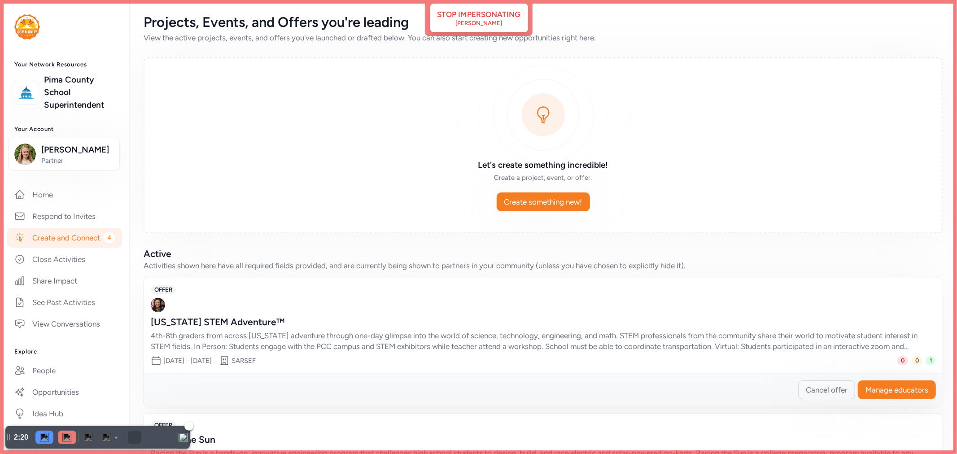
click at [66, 439] on img at bounding box center [66, 437] width 9 height 9
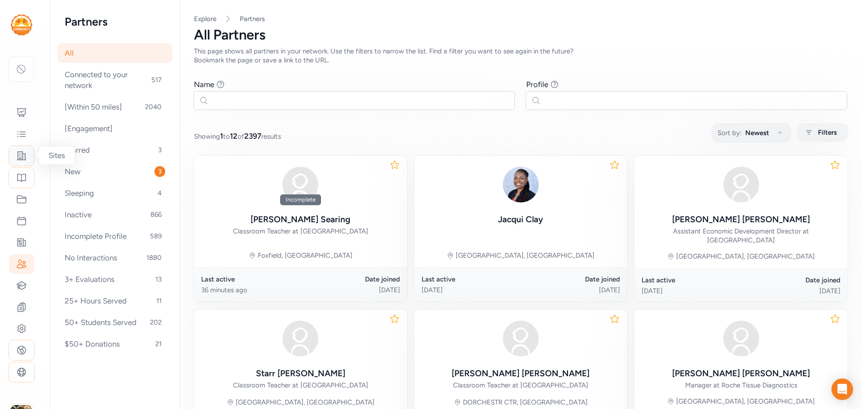
click at [26, 157] on icon at bounding box center [21, 156] width 9 height 8
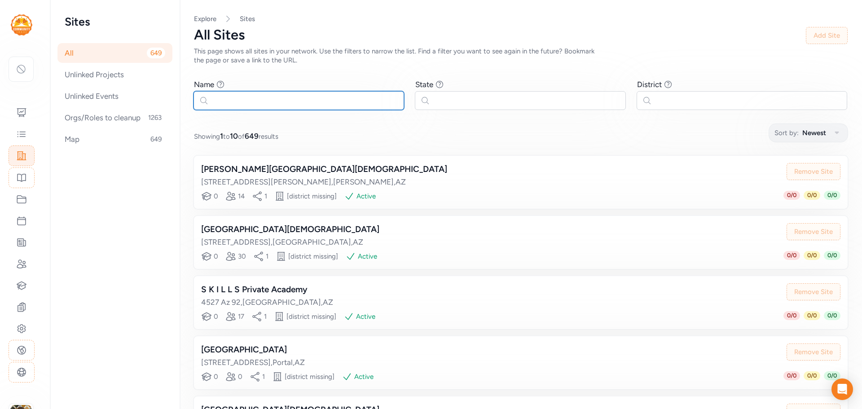
click at [289, 101] on input "text" at bounding box center [298, 100] width 211 height 19
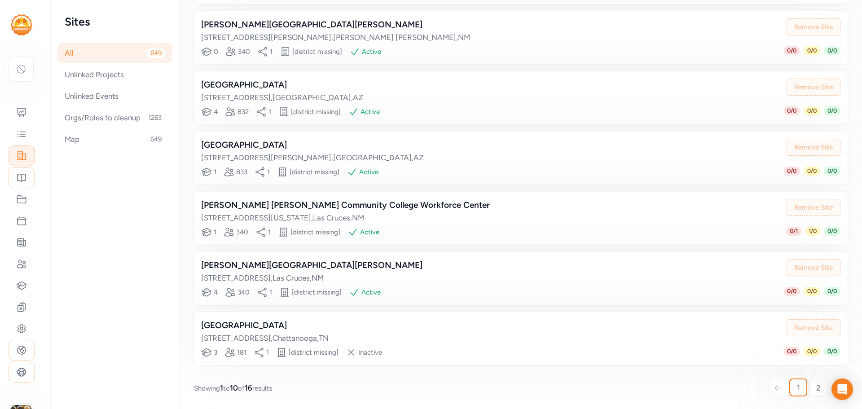
scroll to position [387, 0]
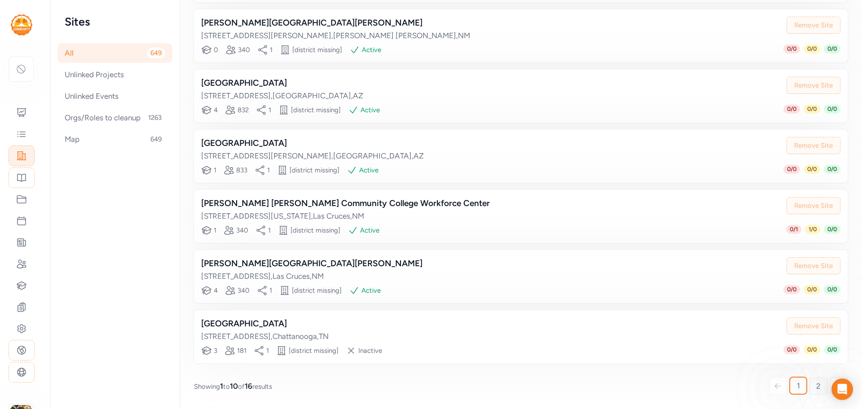
type input "community"
click at [817, 385] on link "2" at bounding box center [818, 386] width 18 height 18
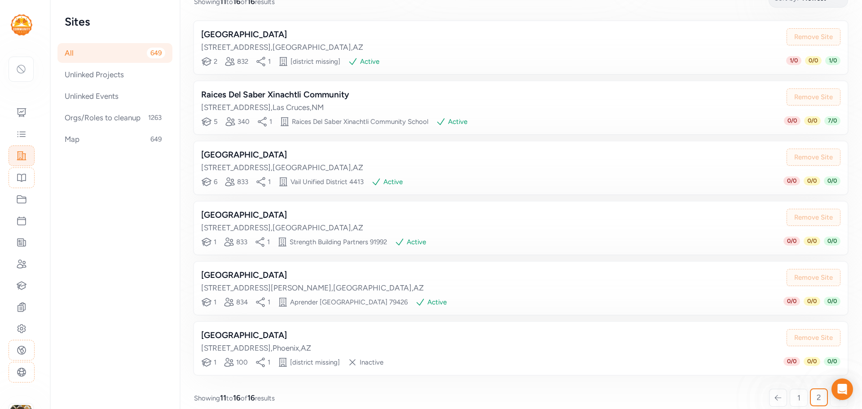
scroll to position [146, 0]
